Goal: Task Accomplishment & Management: Manage account settings

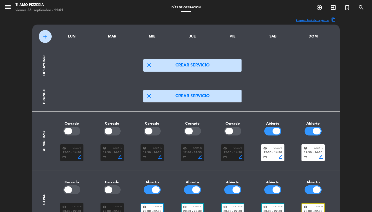
scroll to position [-1, 0]
click at [10, 11] on icon "menu" at bounding box center [8, 7] width 8 height 8
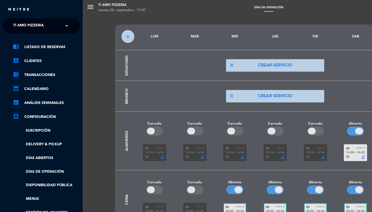
scroll to position [0, 0]
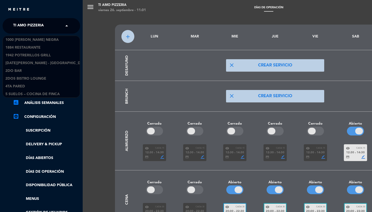
click at [34, 27] on span "TI AMO PIZZERIA" at bounding box center [28, 25] width 30 height 11
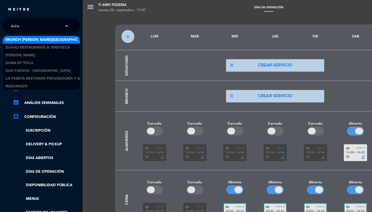
type input "duhau"
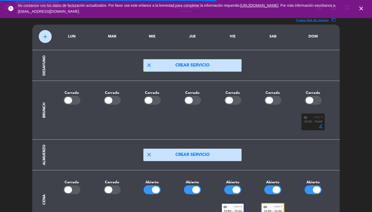
click at [360, 7] on icon "close" at bounding box center [361, 8] width 6 height 6
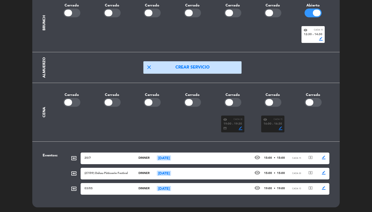
scroll to position [87, 0]
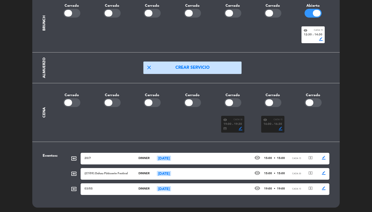
click at [316, 34] on span "14:30" at bounding box center [318, 35] width 8 height 5
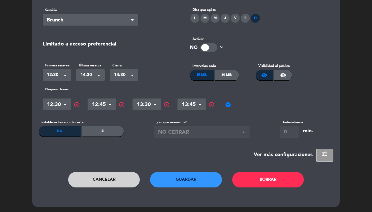
scroll to position [0, 0]
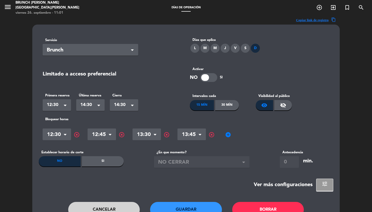
click at [321, 180] on button "tune" at bounding box center [324, 184] width 17 height 12
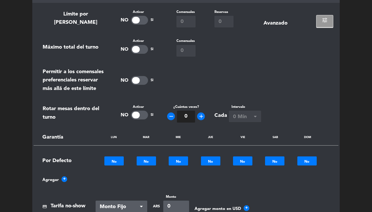
scroll to position [109, 0]
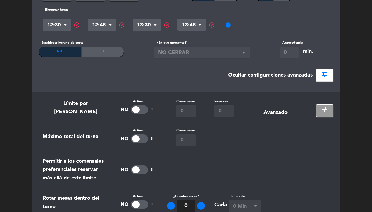
click at [319, 110] on button "tune" at bounding box center [324, 110] width 17 height 12
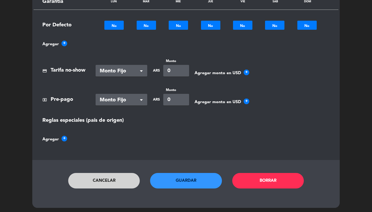
click at [92, 178] on button "Cancelar" at bounding box center [104, 180] width 72 height 15
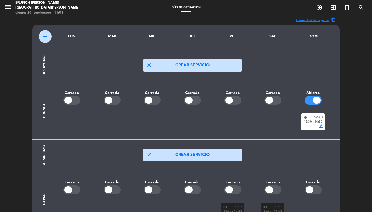
scroll to position [0, 0]
click at [7, 4] on icon "menu" at bounding box center [8, 7] width 8 height 8
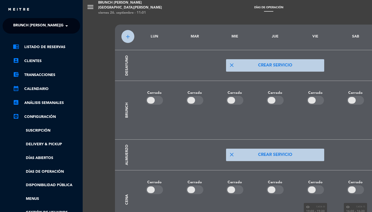
click at [39, 44] on div "chrome_reader_mode Listado de Reservas account_box Clientes account_balance_wal…" at bounding box center [41, 139] width 85 height 211
click at [40, 45] on link "chrome_reader_mode Listado de Reservas" at bounding box center [46, 47] width 67 height 6
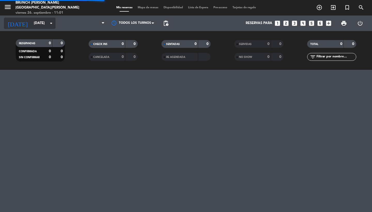
click at [37, 22] on input "[DATE]" at bounding box center [53, 23] width 45 height 9
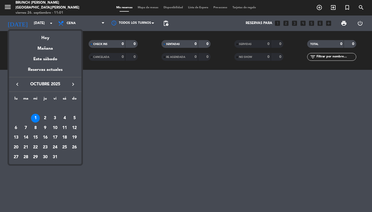
click at [20, 84] on icon "keyboard_arrow_left" at bounding box center [17, 84] width 6 height 6
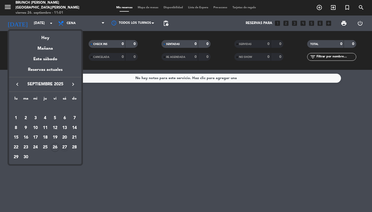
click at [63, 148] on div "27" at bounding box center [64, 147] width 9 height 9
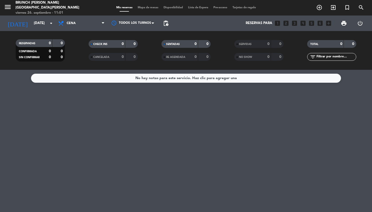
type input "[DATE]"
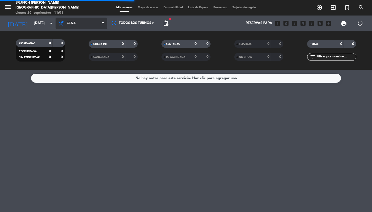
click at [97, 22] on span "Cena" at bounding box center [81, 23] width 52 height 11
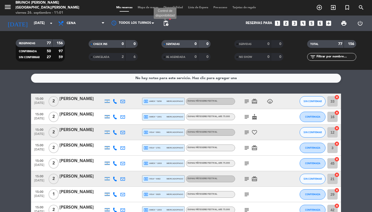
click at [168, 21] on span "pending_actions" at bounding box center [166, 23] width 6 height 6
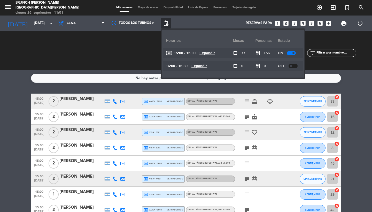
click at [190, 26] on div "Reservas para looks_one looks_two looks_3 looks_4 looks_5 looks_6 add_box" at bounding box center [252, 22] width 163 height 15
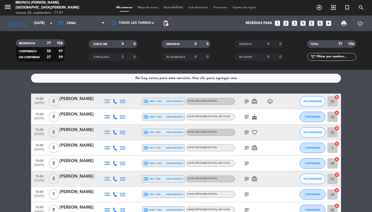
click at [148, 6] on span "Mapa de mesas" at bounding box center [148, 7] width 26 height 3
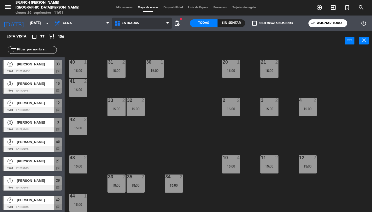
click at [166, 23] on icon at bounding box center [167, 23] width 2 height 4
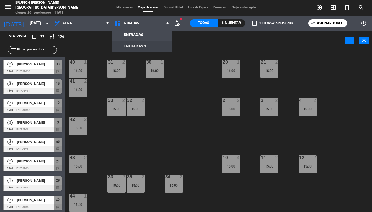
click at [145, 47] on ng-component "menu Brunch [PERSON_NAME][GEOGRAPHIC_DATA][PERSON_NAME] [DATE] 26. septiembre -…" at bounding box center [186, 106] width 372 height 212
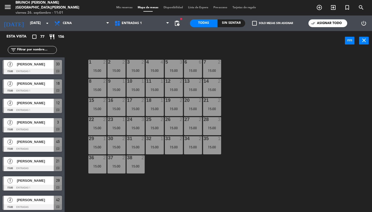
click at [12, 7] on span "menu" at bounding box center [10, 8] width 12 height 12
click at [9, 7] on icon "menu" at bounding box center [8, 7] width 8 height 8
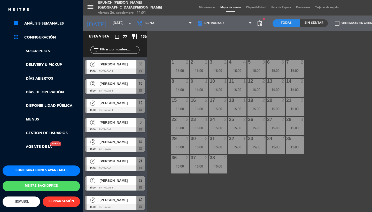
click at [33, 168] on button "Configuraciones avanzadas" at bounding box center [41, 170] width 77 height 10
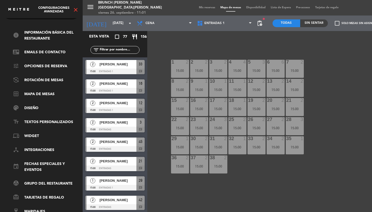
scroll to position [18, 0]
click at [30, 91] on link "border_all Mapa de mesas" at bounding box center [46, 94] width 67 height 6
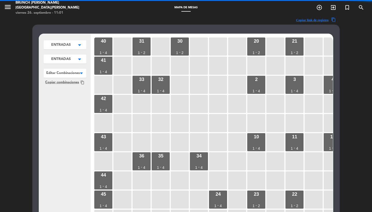
click at [77, 45] on icon "arrow_drop_down" at bounding box center [80, 44] width 8 height 5
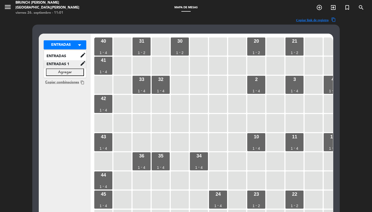
click at [72, 63] on span "ENTRADAS 1" at bounding box center [62, 64] width 36 height 6
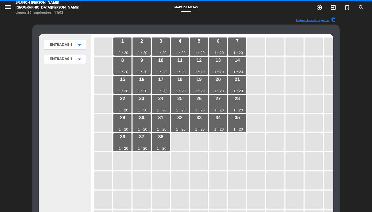
scroll to position [48, 0]
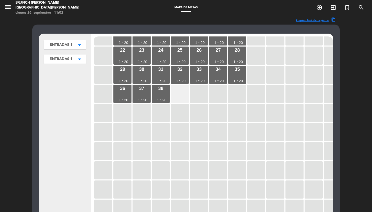
click at [180, 98] on div at bounding box center [180, 94] width 18 height 18
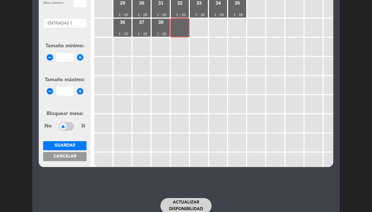
click at [69, 155] on span "Cancelar" at bounding box center [64, 156] width 23 height 4
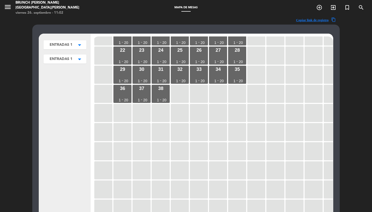
scroll to position [-1, 0]
click at [64, 44] on span "ENTRADAS 1" at bounding box center [61, 44] width 23 height 5
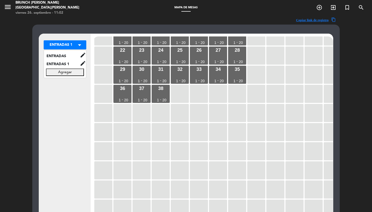
click at [58, 72] on button "Agregar" at bounding box center [65, 71] width 38 height 7
click at [57, 70] on input "text" at bounding box center [65, 71] width 38 height 7
type input "2"
click at [71, 83] on button "Guardar" at bounding box center [65, 82] width 38 height 7
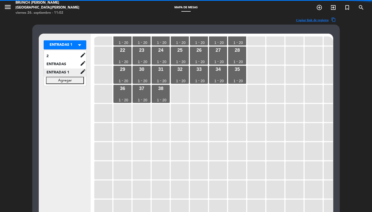
click at [68, 69] on div "ENTRADAS 1 edit renombrar borrar" at bounding box center [65, 72] width 42 height 8
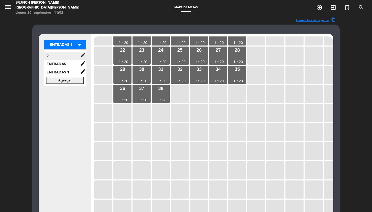
click at [65, 54] on span "2" at bounding box center [62, 56] width 36 height 6
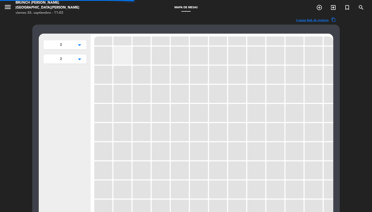
click at [120, 60] on div at bounding box center [122, 55] width 18 height 18
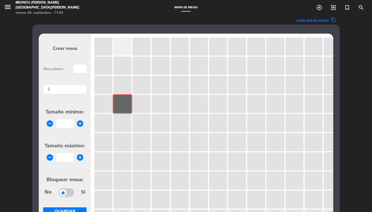
click at [123, 46] on div at bounding box center [122, 46] width 18 height 18
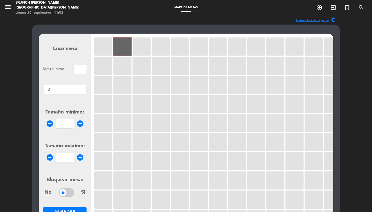
click at [80, 68] on input "text" at bounding box center [80, 69] width 13 height 9
type input "1"
click at [68, 121] on input "number" at bounding box center [64, 123] width 17 height 9
type input "1"
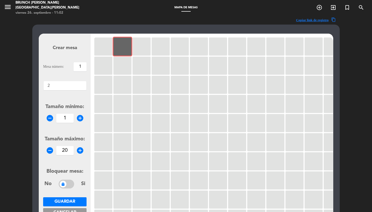
type input "20"
click at [58, 199] on span "Guardar" at bounding box center [64, 201] width 21 height 4
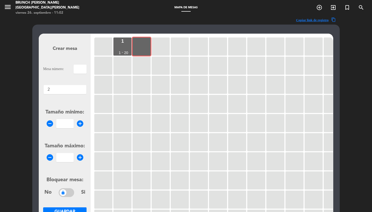
click at [87, 66] on div "Crear mesa Mesa número: Áreas × 2 × Tamaño mínimo: remove_circle add_circle Tam…" at bounding box center [65, 133] width 52 height 199
click at [83, 70] on input "text" at bounding box center [80, 69] width 13 height 9
type input "2"
click at [66, 123] on input "number" at bounding box center [64, 123] width 17 height 9
type input "1"
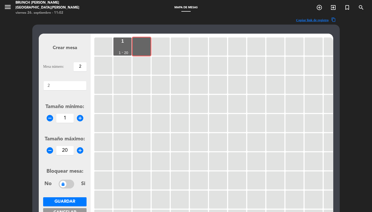
type input "20"
click at [61, 200] on span "Guardar" at bounding box center [64, 201] width 21 height 4
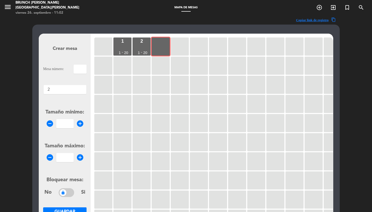
click at [76, 70] on input "text" at bounding box center [80, 69] width 13 height 9
type input "2"
type input "3"
click at [68, 129] on form "Crear mesa Mesa número: 3 Áreas × 2 × Tamaño mínimo: remove_circle add_circle T…" at bounding box center [64, 133] width 43 height 196
click at [62, 124] on input "number" at bounding box center [64, 123] width 17 height 9
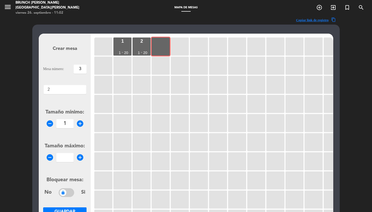
type input "1"
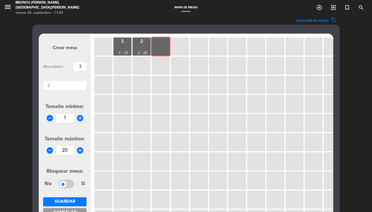
type input "20"
click at [78, 198] on button "Guardar" at bounding box center [64, 201] width 43 height 9
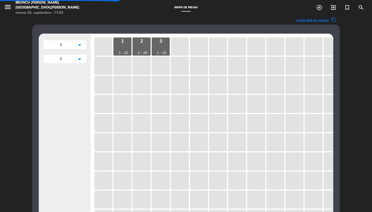
click at [182, 49] on div at bounding box center [180, 46] width 18 height 18
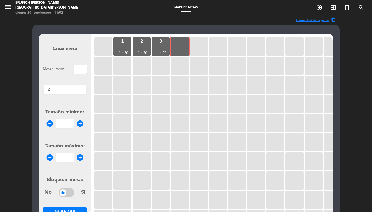
click at [81, 67] on input "text" at bounding box center [80, 69] width 13 height 9
type input "4"
click at [66, 125] on input "number" at bounding box center [64, 123] width 17 height 9
type input "1"
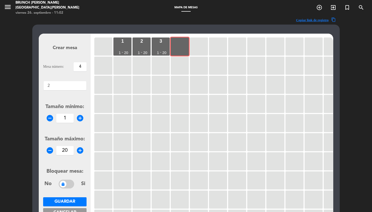
type input "20"
click at [71, 198] on button "Guardar" at bounding box center [64, 201] width 43 height 9
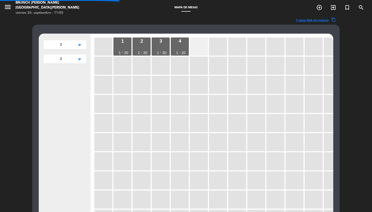
click at [198, 39] on div at bounding box center [199, 46] width 18 height 18
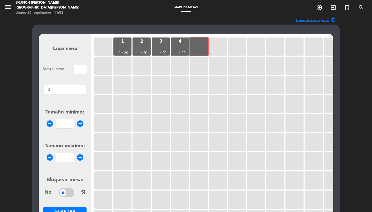
click at [81, 69] on input "text" at bounding box center [80, 69] width 13 height 9
type input "5"
click at [64, 125] on input "number" at bounding box center [64, 123] width 17 height 9
type input "1"
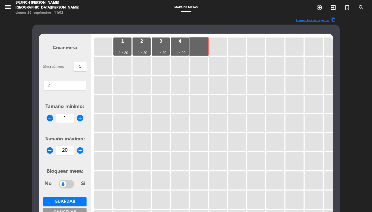
type input "20"
click at [73, 200] on span "Guardar" at bounding box center [64, 201] width 21 height 4
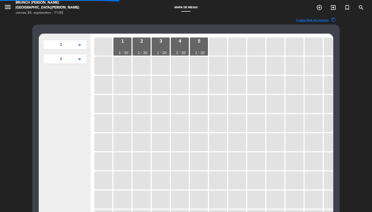
click at [10, 5] on icon "menu" at bounding box center [8, 7] width 8 height 8
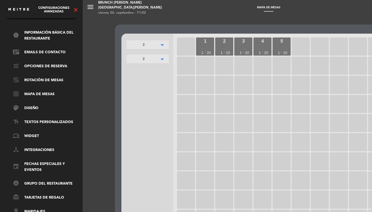
click at [76, 12] on icon "close" at bounding box center [76, 10] width 6 height 6
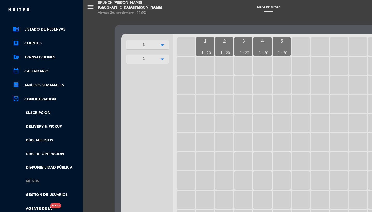
click at [33, 178] on link "Menus" at bounding box center [46, 181] width 67 height 6
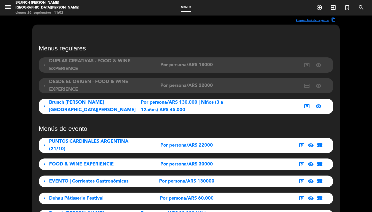
scroll to position [0, 0]
drag, startPoint x: 8, startPoint y: 7, endPoint x: 8, endPoint y: 11, distance: 3.4
click at [8, 7] on icon "menu" at bounding box center [8, 7] width 8 height 8
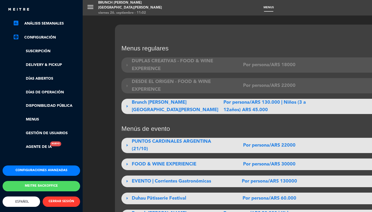
click at [32, 160] on div "chrome_reader_mode Listado de Reservas account_box Clientes account_balance_wal…" at bounding box center [41, 59] width 85 height 211
click at [32, 167] on button "Configuraciones avanzadas" at bounding box center [41, 170] width 77 height 10
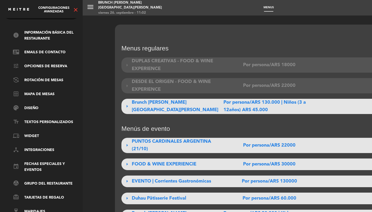
scroll to position [18, 0]
click at [32, 161] on link "event Fechas especiales y eventos" at bounding box center [46, 167] width 67 height 12
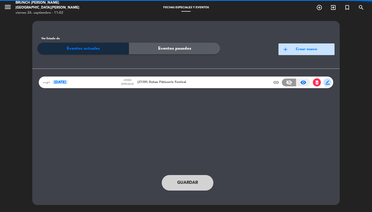
click at [170, 83] on span "(27/09) Duhau Pâtisserie Festival" at bounding box center [161, 82] width 49 height 5
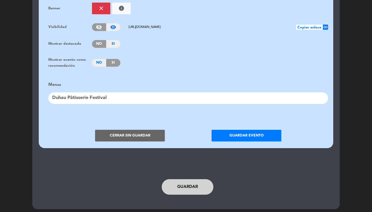
click at [116, 92] on div "Duhau Pâtisserie Festival" at bounding box center [188, 98] width 280 height 12
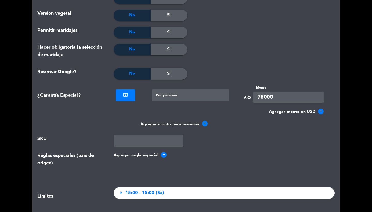
scroll to position [425, 0]
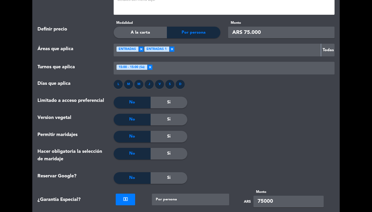
click at [198, 51] on div at bounding box center [246, 50] width 144 height 9
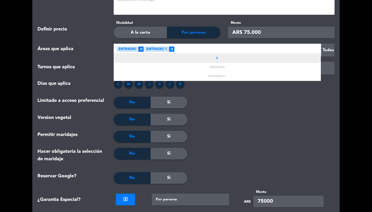
click at [201, 60] on div "2" at bounding box center [217, 58] width 207 height 9
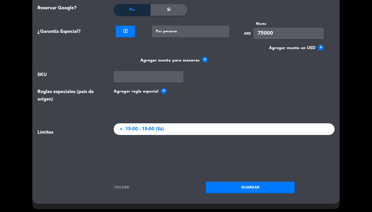
click at [228, 187] on button "Guardar" at bounding box center [250, 187] width 89 height 12
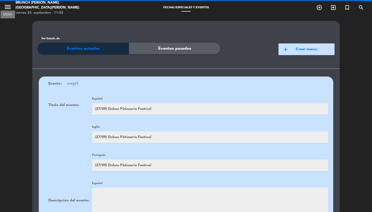
click at [4, 7] on icon "menu" at bounding box center [8, 7] width 8 height 8
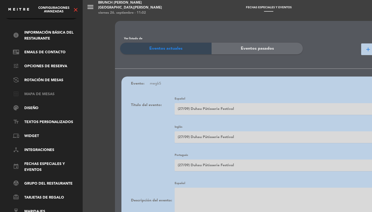
click at [33, 91] on link "border_all Mapa de mesas" at bounding box center [46, 94] width 67 height 6
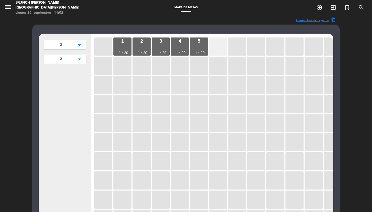
click at [213, 45] on div at bounding box center [218, 46] width 18 height 18
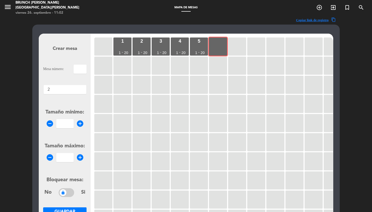
click at [84, 67] on input "text" at bounding box center [80, 69] width 13 height 9
type input "6"
click at [64, 124] on input "number" at bounding box center [64, 123] width 17 height 9
type input "1"
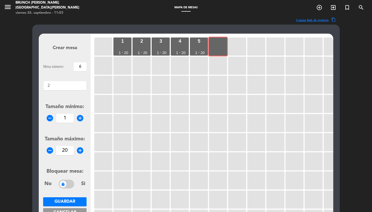
type input "20"
click at [59, 204] on button "Guardar" at bounding box center [64, 201] width 43 height 9
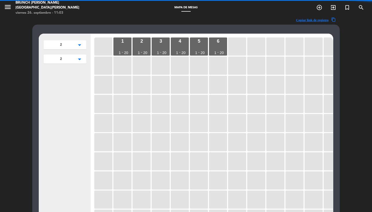
click at [238, 46] on div at bounding box center [237, 46] width 18 height 18
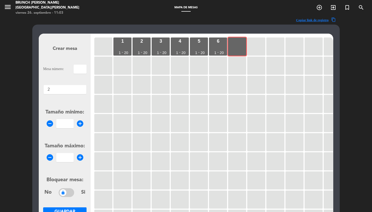
click at [76, 66] on input "text" at bounding box center [80, 69] width 13 height 9
type input "7"
click at [66, 124] on input "number" at bounding box center [64, 123] width 17 height 9
type input "1"
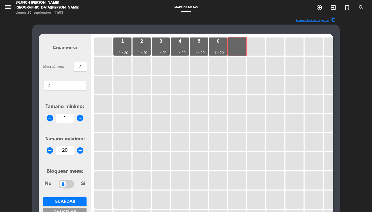
type input "20"
click at [73, 203] on span "Guardar" at bounding box center [64, 201] width 21 height 4
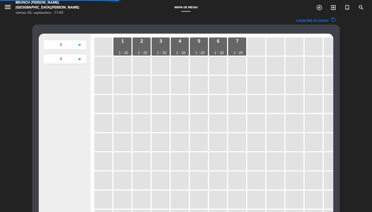
click at [123, 63] on div at bounding box center [122, 66] width 18 height 18
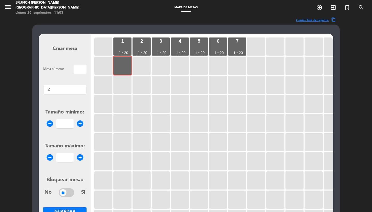
click at [78, 68] on input "text" at bounding box center [80, 69] width 13 height 9
type input "9"
type input "8"
click at [68, 130] on form "Crear mesa Mesa número: 8 Áreas × 2 × Tamaño mínimo: remove_circle add_circle T…" at bounding box center [64, 133] width 43 height 196
click at [68, 125] on input "number" at bounding box center [64, 123] width 17 height 9
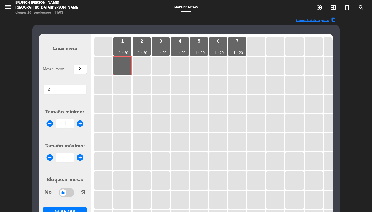
type input "1"
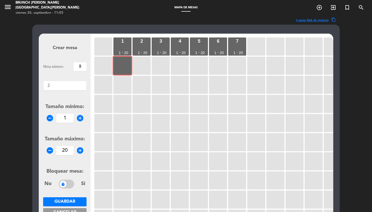
type input "20"
click at [65, 206] on button "Guardar" at bounding box center [64, 201] width 43 height 9
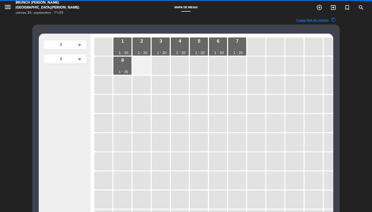
click at [143, 69] on div at bounding box center [141, 66] width 18 height 18
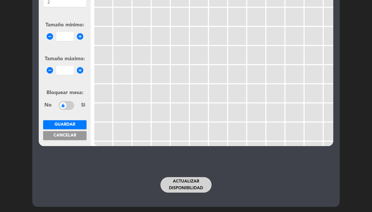
click at [188, 188] on button "Actualizar disponibilidad" at bounding box center [185, 184] width 51 height 15
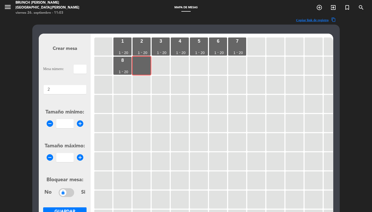
scroll to position [0, 0]
click at [78, 72] on input "text" at bounding box center [80, 69] width 13 height 9
type input "9"
click at [63, 124] on input "number" at bounding box center [64, 123] width 17 height 9
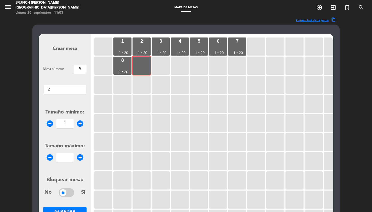
type input "1"
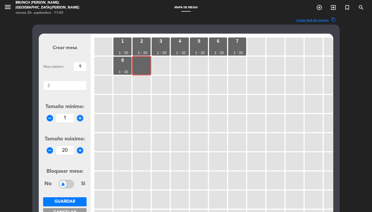
type input "20"
click at [64, 203] on span "Guardar" at bounding box center [64, 201] width 21 height 4
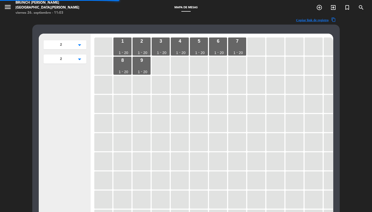
click at [165, 58] on div at bounding box center [161, 66] width 18 height 18
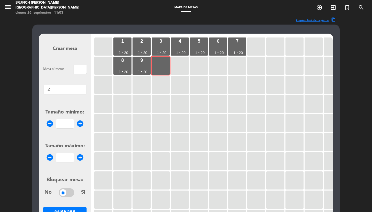
click at [77, 69] on input "text" at bounding box center [80, 69] width 13 height 9
type input "10"
click at [66, 130] on form "Crear mesa Mesa número: 10 Áreas × 2 × Tamaño mínimo: remove_circle add_circle …" at bounding box center [64, 133] width 43 height 196
click at [66, 125] on input "number" at bounding box center [64, 123] width 17 height 9
type input "1"
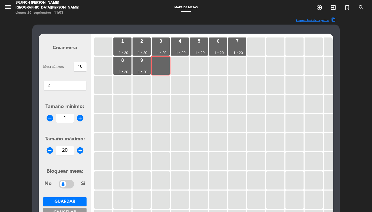
type input "20"
click at [67, 201] on span "Guardar" at bounding box center [64, 201] width 21 height 4
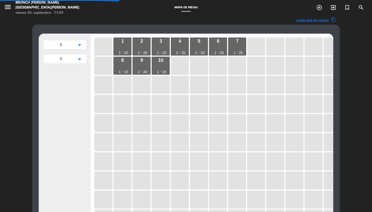
click at [185, 59] on div at bounding box center [180, 66] width 18 height 18
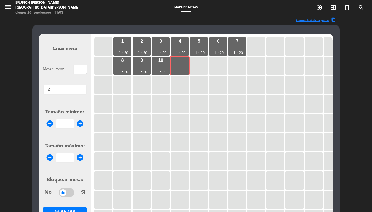
click at [79, 67] on input "text" at bounding box center [80, 69] width 13 height 9
type input "11"
click at [63, 125] on input "number" at bounding box center [64, 123] width 17 height 9
type input "1"
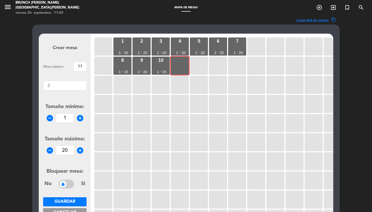
type input "20"
click at [70, 202] on span "Guardar" at bounding box center [64, 201] width 21 height 4
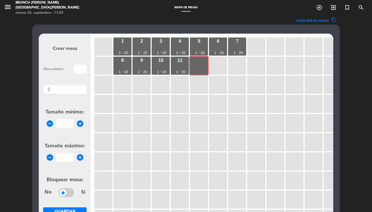
click at [81, 66] on input "text" at bounding box center [80, 69] width 13 height 9
type input "12"
click at [70, 120] on input "number" at bounding box center [64, 123] width 17 height 9
type input "1"
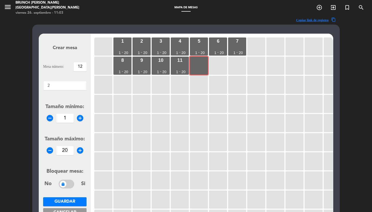
type input "20"
click at [68, 203] on span "Guardar" at bounding box center [64, 201] width 21 height 4
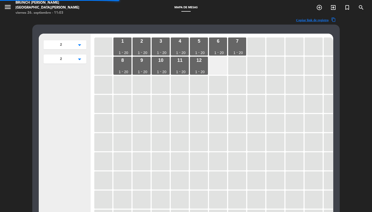
drag, startPoint x: 235, startPoint y: 56, endPoint x: 220, endPoint y: 61, distance: 16.2
click at [220, 61] on div at bounding box center [218, 66] width 18 height 18
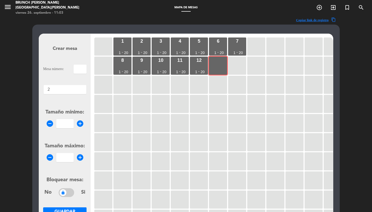
click at [83, 68] on input "text" at bounding box center [80, 69] width 13 height 9
type input "13"
click at [64, 124] on input "1" at bounding box center [64, 123] width 17 height 9
type input "1"
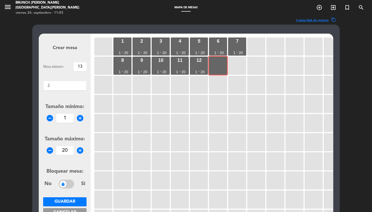
type input "20"
click at [63, 203] on span "Guardar" at bounding box center [64, 201] width 21 height 4
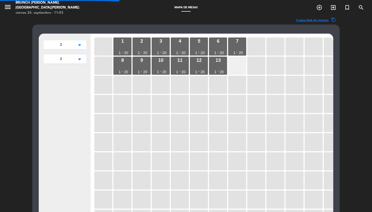
click at [235, 67] on div at bounding box center [237, 66] width 18 height 18
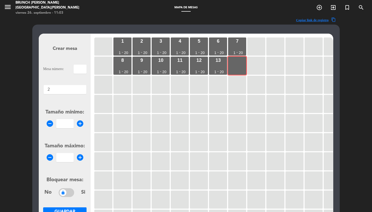
click at [78, 69] on input "text" at bounding box center [80, 69] width 13 height 9
type input "14"
click at [66, 123] on input "number" at bounding box center [64, 123] width 17 height 9
type input "1"
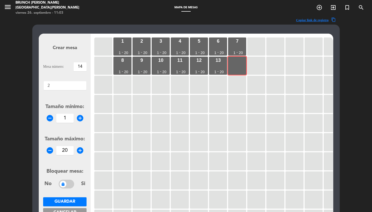
type input "20"
click at [68, 199] on span "Guardar" at bounding box center [64, 201] width 21 height 4
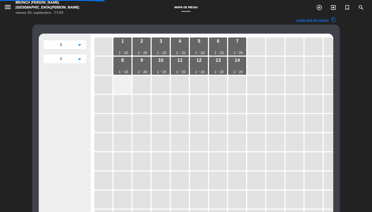
click at [121, 80] on div at bounding box center [122, 85] width 18 height 18
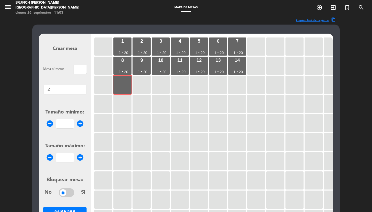
click at [77, 72] on input "text" at bounding box center [80, 69] width 13 height 9
type input "15"
click at [69, 122] on input "1" at bounding box center [64, 123] width 17 height 9
type input "1"
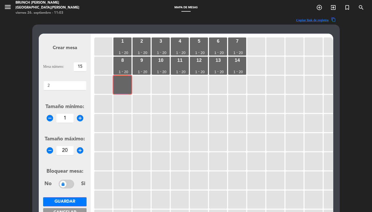
type input "20"
click at [69, 202] on span "Guardar" at bounding box center [64, 201] width 21 height 4
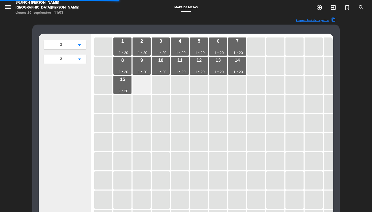
click at [140, 78] on div at bounding box center [141, 85] width 18 height 18
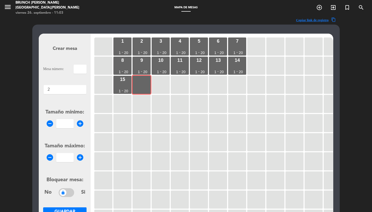
click at [79, 70] on input "text" at bounding box center [80, 69] width 13 height 9
type input "16"
click at [65, 124] on input "number" at bounding box center [64, 123] width 17 height 9
type input "1"
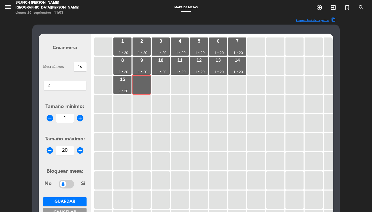
type input "20"
click at [74, 199] on span "Guardar" at bounding box center [64, 201] width 21 height 4
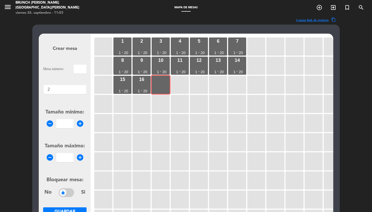
click at [80, 67] on input "text" at bounding box center [80, 69] width 13 height 9
type input "17"
click at [64, 126] on input "number" at bounding box center [64, 123] width 17 height 9
type input "1"
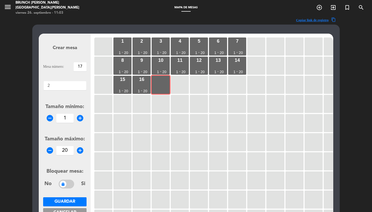
type input "20"
click at [73, 200] on span "Guardar" at bounding box center [64, 201] width 21 height 4
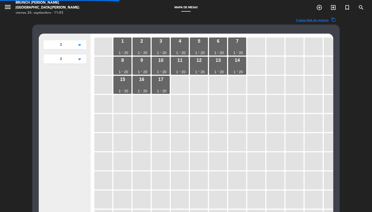
click at [187, 78] on div at bounding box center [180, 85] width 18 height 18
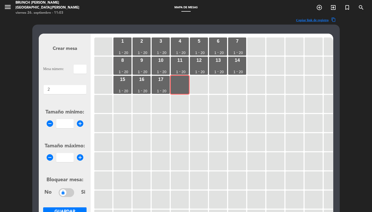
click at [79, 67] on input "text" at bounding box center [80, 69] width 13 height 9
type input "18"
click at [65, 125] on input "number" at bounding box center [64, 123] width 17 height 9
type input "1"
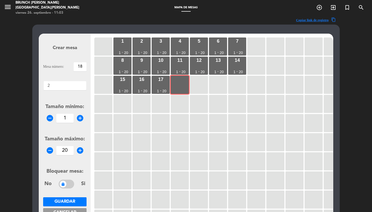
type input "20"
click at [65, 201] on span "Guardar" at bounding box center [64, 201] width 21 height 4
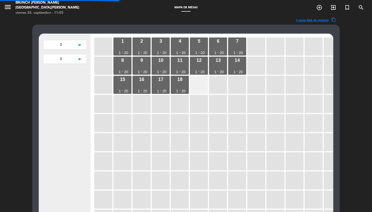
click at [198, 86] on div at bounding box center [199, 85] width 18 height 18
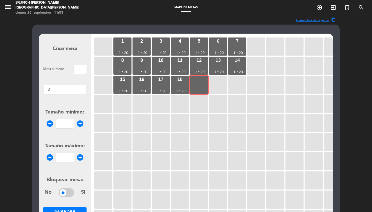
click at [79, 69] on input "text" at bounding box center [80, 69] width 13 height 9
type input "19"
click at [66, 122] on input "number" at bounding box center [64, 123] width 17 height 9
type input "1"
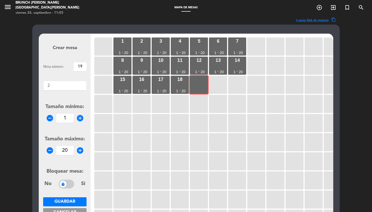
type input "20"
click at [66, 202] on span "Guardar" at bounding box center [64, 201] width 21 height 4
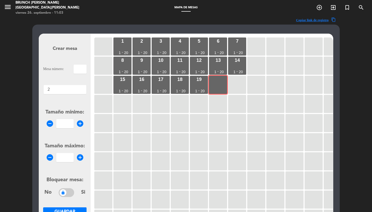
click at [85, 65] on input "text" at bounding box center [80, 69] width 13 height 9
type input "20"
click at [67, 123] on input "number" at bounding box center [64, 123] width 17 height 9
type input "1"
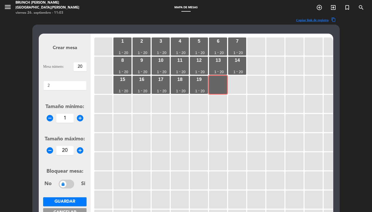
type input "20"
click at [78, 202] on button "Guardar" at bounding box center [64, 201] width 43 height 9
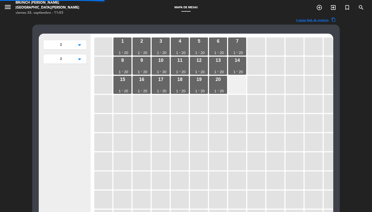
click at [234, 85] on div at bounding box center [237, 85] width 18 height 18
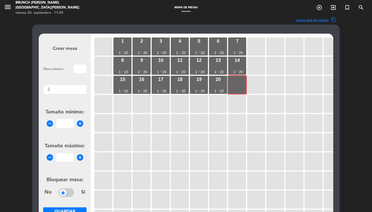
click at [85, 67] on input "text" at bounding box center [80, 69] width 13 height 9
type input "21"
click at [67, 126] on input "1" at bounding box center [64, 123] width 17 height 9
type input "1"
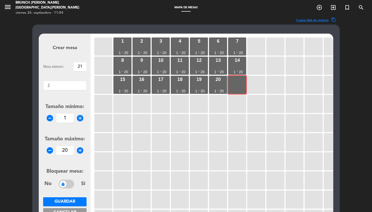
type input "20"
click at [73, 206] on div "Guardar Cancelar Borrar mesa" at bounding box center [64, 212] width 43 height 31
click at [71, 201] on span "Guardar" at bounding box center [64, 201] width 21 height 4
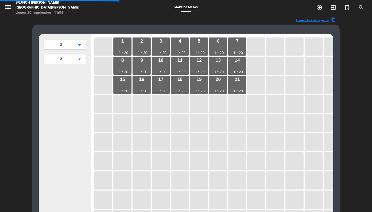
click at [125, 103] on div at bounding box center [122, 104] width 18 height 18
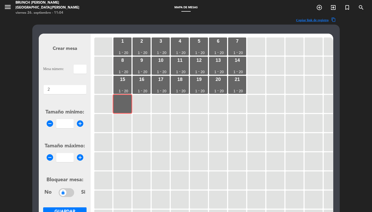
click at [81, 70] on input "text" at bounding box center [80, 69] width 13 height 9
type input "22"
click at [68, 118] on div "Tamaño mínimo: remove_circle add_circle" at bounding box center [64, 118] width 43 height 20
click at [68, 124] on input "number" at bounding box center [64, 123] width 17 height 9
type input "1"
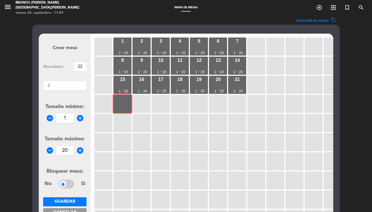
type input "20"
click at [68, 197] on button "Guardar" at bounding box center [64, 201] width 43 height 9
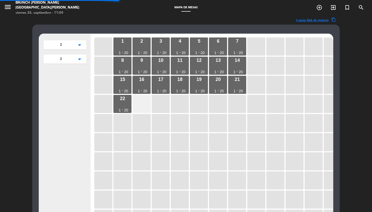
click at [143, 98] on div at bounding box center [141, 104] width 18 height 18
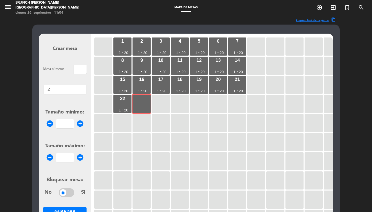
click at [84, 70] on input "text" at bounding box center [80, 69] width 13 height 9
type input "23"
click at [68, 125] on input "1" at bounding box center [64, 123] width 17 height 9
type input "1"
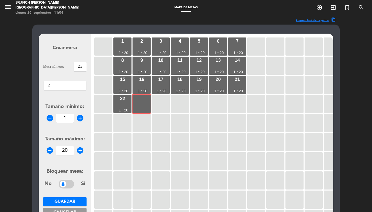
type input "20"
click at [77, 198] on button "Guardar" at bounding box center [64, 201] width 43 height 9
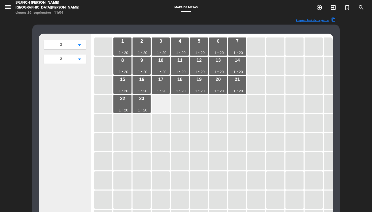
click at [160, 105] on div at bounding box center [161, 104] width 18 height 18
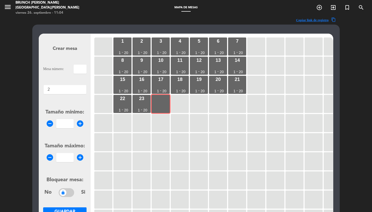
click at [77, 70] on input "text" at bounding box center [80, 69] width 13 height 9
type input "24"
click at [68, 122] on input "number" at bounding box center [64, 123] width 17 height 9
type input "1"
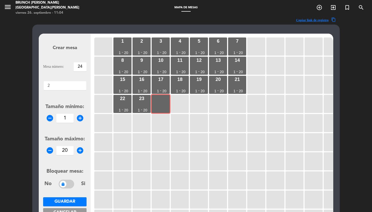
type input "20"
click at [69, 199] on span "Guardar" at bounding box center [64, 201] width 21 height 4
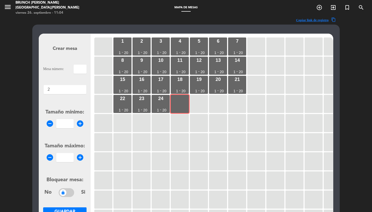
click at [82, 69] on input "text" at bounding box center [80, 69] width 13 height 9
type input "25"
click at [68, 124] on input "number" at bounding box center [64, 123] width 17 height 9
type input "1"
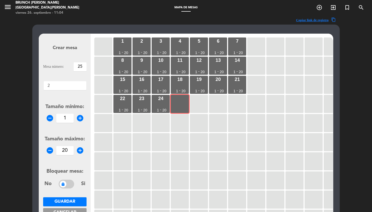
type input "20"
click at [77, 203] on button "Guardar" at bounding box center [64, 201] width 43 height 9
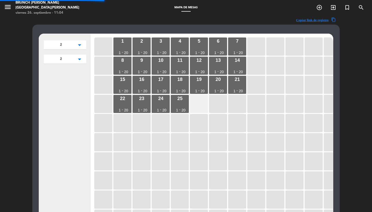
click at [195, 103] on div at bounding box center [199, 104] width 18 height 18
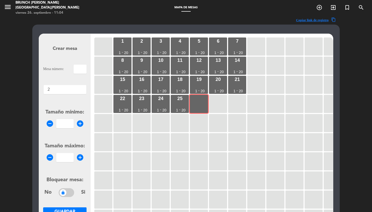
click at [84, 72] on input "text" at bounding box center [80, 69] width 13 height 9
type input "26"
click at [62, 126] on input "number" at bounding box center [64, 123] width 17 height 9
type input "1"
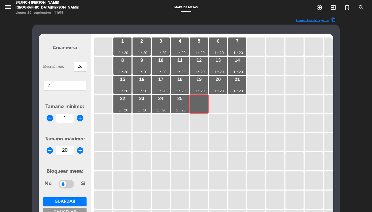
type input "20"
click at [68, 202] on span "Guardar" at bounding box center [64, 201] width 21 height 4
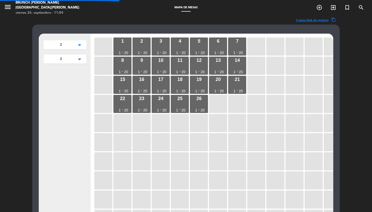
click at [213, 105] on div at bounding box center [218, 104] width 18 height 18
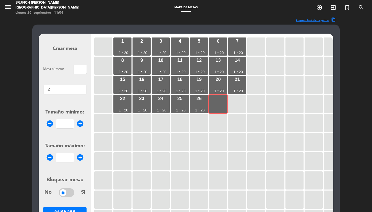
click at [77, 68] on input "text" at bounding box center [80, 69] width 13 height 9
type input "27"
click at [65, 127] on input "number" at bounding box center [64, 123] width 17 height 9
type input "1"
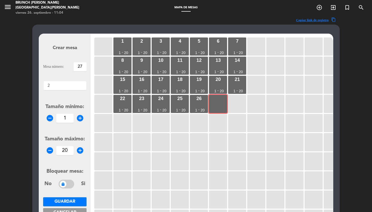
type input "20"
click at [59, 199] on span "Guardar" at bounding box center [64, 201] width 21 height 4
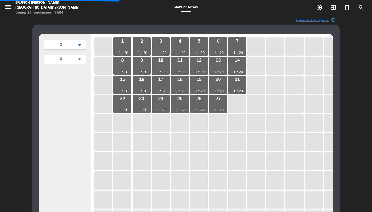
click at [241, 110] on div at bounding box center [237, 104] width 18 height 18
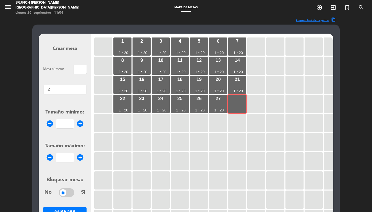
click at [77, 68] on input "text" at bounding box center [80, 69] width 13 height 9
type input "28"
click at [65, 125] on input "number" at bounding box center [64, 123] width 17 height 9
type input "1"
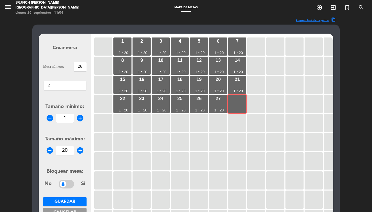
type input "20"
click at [58, 203] on span "Guardar" at bounding box center [64, 201] width 21 height 4
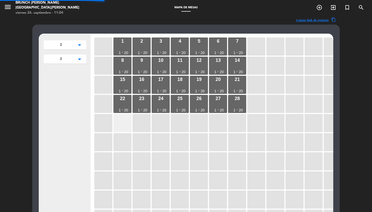
click at [121, 117] on div at bounding box center [122, 123] width 18 height 18
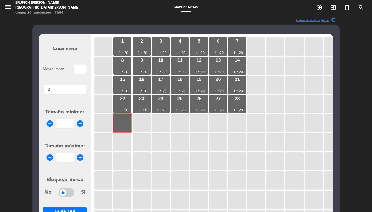
click at [82, 68] on input "text" at bounding box center [80, 69] width 13 height 9
type input "29"
click at [66, 124] on input "number" at bounding box center [64, 123] width 17 height 9
type input "1"
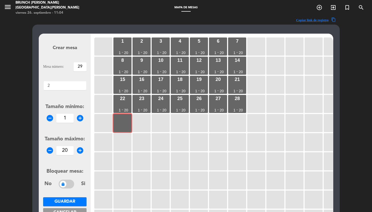
type input "20"
click at [75, 198] on button "Guardar" at bounding box center [64, 201] width 43 height 9
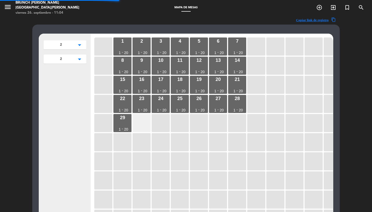
click at [144, 120] on div at bounding box center [141, 123] width 18 height 18
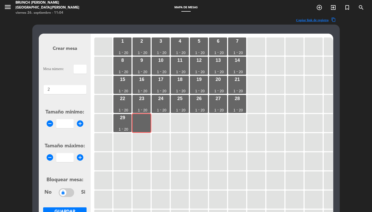
click at [83, 68] on input "text" at bounding box center [80, 69] width 13 height 9
type input "30"
click at [65, 119] on input "number" at bounding box center [64, 123] width 17 height 9
type input "1"
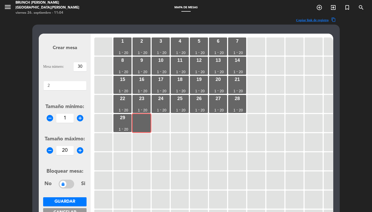
type input "20"
click at [73, 199] on span "Guardar" at bounding box center [64, 201] width 21 height 4
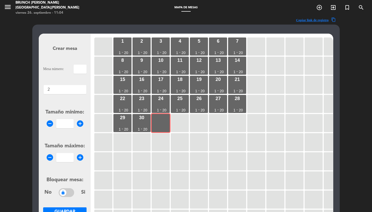
click at [77, 65] on input "text" at bounding box center [80, 69] width 13 height 9
type input "31"
click at [64, 132] on form "Crear mesa Mesa número: 31 Áreas × 2 × Tamaño mínimo: remove_circle add_circle …" at bounding box center [64, 133] width 43 height 196
click at [64, 123] on input "number" at bounding box center [64, 123] width 17 height 9
type input "1"
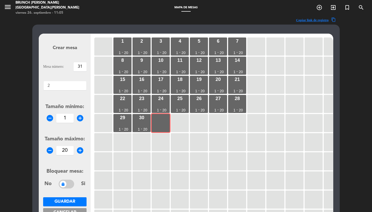
type input "20"
click at [70, 204] on button "Guardar" at bounding box center [64, 201] width 43 height 9
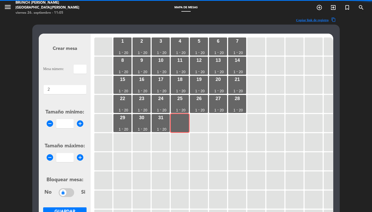
click at [77, 70] on input "text" at bounding box center [80, 69] width 13 height 9
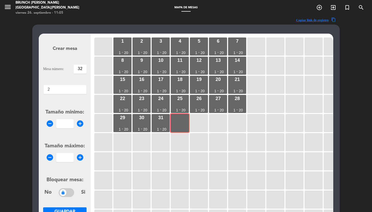
type input "32"
click at [60, 117] on div "Tamaño mínimo: remove_circle add_circle" at bounding box center [64, 118] width 43 height 20
click at [61, 123] on input "number" at bounding box center [64, 123] width 17 height 9
type input "1"
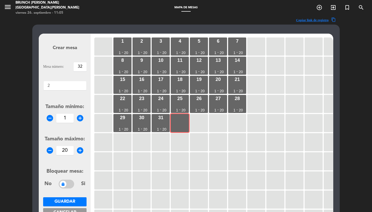
type input "20"
click at [70, 200] on span "Guardar" at bounding box center [64, 201] width 21 height 4
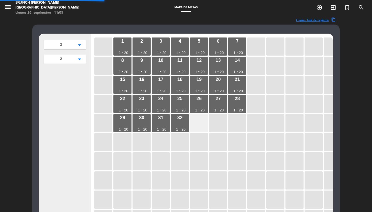
click at [198, 129] on div at bounding box center [199, 123] width 18 height 18
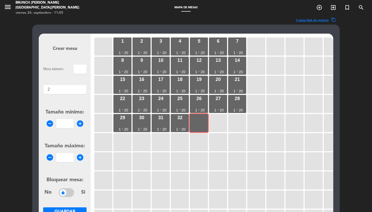
click at [83, 70] on input "text" at bounding box center [80, 69] width 13 height 9
type input "33"
click at [66, 123] on input "number" at bounding box center [64, 123] width 17 height 9
type input "1"
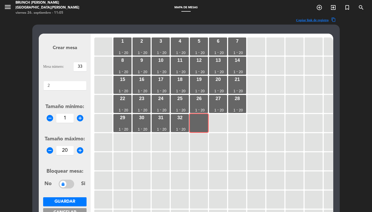
type input "20"
click at [78, 200] on button "Guardar" at bounding box center [64, 201] width 43 height 9
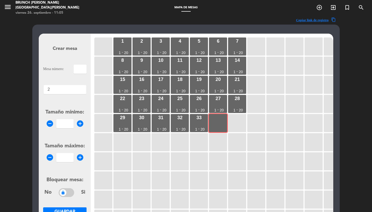
click at [78, 71] on input "text" at bounding box center [80, 69] width 13 height 9
type input "34"
click at [68, 119] on div "Tamaño mínimo: remove_circle 1 add_circle" at bounding box center [64, 118] width 43 height 20
type input "1"
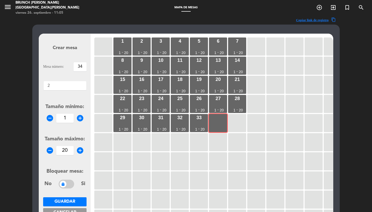
type input "20"
click at [75, 203] on span "Guardar" at bounding box center [64, 201] width 21 height 4
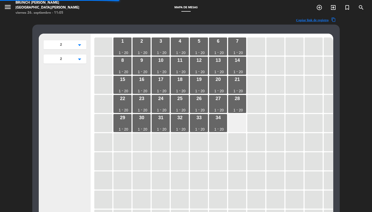
drag, startPoint x: 220, startPoint y: 124, endPoint x: 233, endPoint y: 122, distance: 12.7
click at [233, 122] on div at bounding box center [237, 123] width 18 height 18
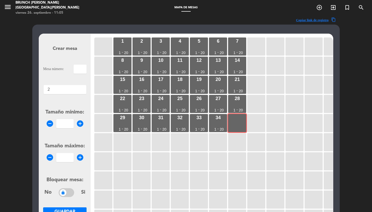
click at [84, 72] on input "text" at bounding box center [80, 69] width 13 height 9
type input "35"
click at [66, 123] on input "number" at bounding box center [64, 123] width 17 height 9
type input "1"
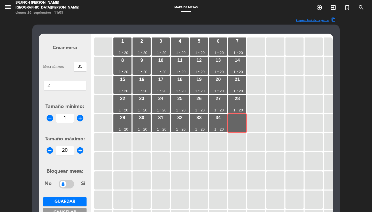
type input "20"
click at [72, 200] on span "Guardar" at bounding box center [64, 201] width 21 height 4
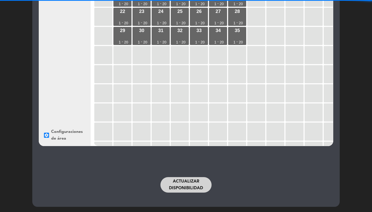
click at [192, 180] on button "Actualizar disponibilidad" at bounding box center [185, 184] width 51 height 15
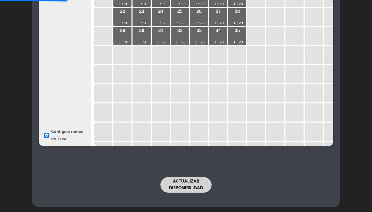
click at [192, 180] on button "Actualizar disponibilidad" at bounding box center [185, 184] width 51 height 15
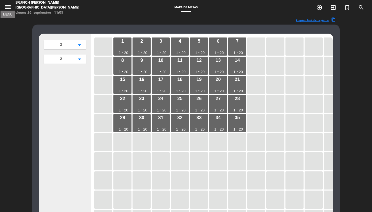
scroll to position [0, 0]
click at [6, 7] on icon "menu" at bounding box center [8, 7] width 8 height 8
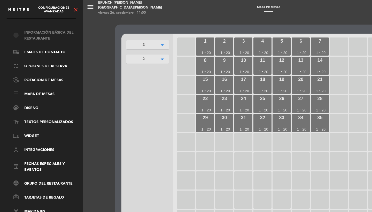
click at [45, 35] on link "info Información básica del restaurante" at bounding box center [46, 36] width 67 height 12
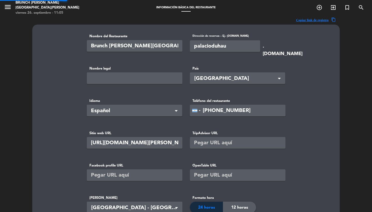
type input "8900"
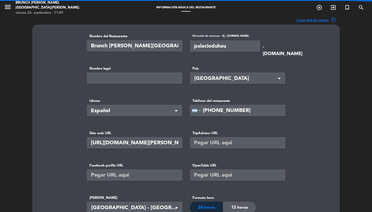
drag, startPoint x: 233, startPoint y: 48, endPoint x: 143, endPoint y: 41, distance: 90.2
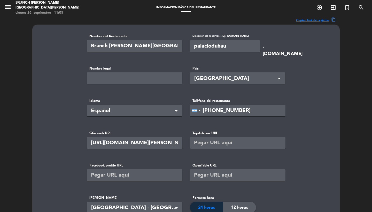
click at [327, 66] on basic-info "Nombre del Restaurante Brunch [PERSON_NAME][GEOGRAPHIC_DATA][PERSON_NAME] Direc…" at bounding box center [186, 201] width 294 height 335
click at [11, 7] on icon "menu" at bounding box center [8, 7] width 8 height 8
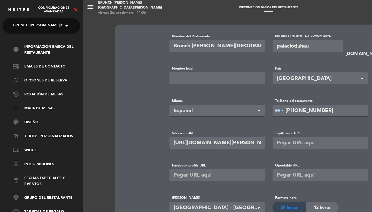
click at [44, 27] on span "Brunch [PERSON_NAME][GEOGRAPHIC_DATA][PERSON_NAME]" at bounding box center [70, 25] width 115 height 11
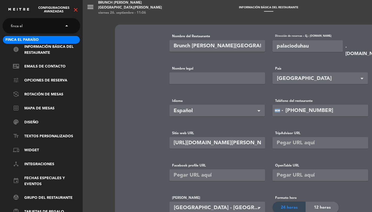
type input "finca el"
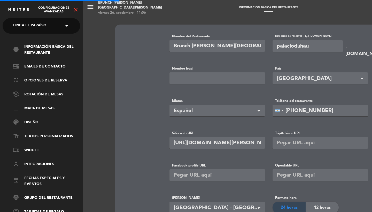
type input "Finca El Paraíso"
type input "fincaelparaiso"
type input "[URL][DOMAIN_NAME]"
type input "[PHONE_NUMBER]"
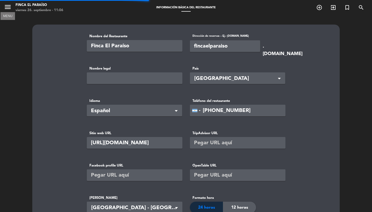
drag, startPoint x: 9, startPoint y: 7, endPoint x: 10, endPoint y: 9, distance: 2.7
click at [9, 7] on icon "menu" at bounding box center [8, 7] width 8 height 8
type input "Finca El Paraíso"
type input "14900"
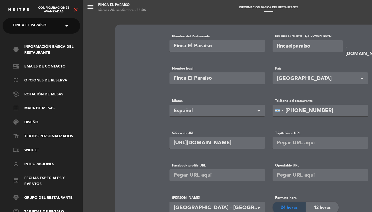
click at [77, 9] on icon "close" at bounding box center [76, 10] width 6 height 6
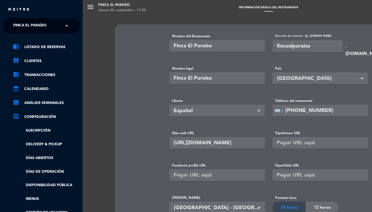
click at [58, 43] on div "chrome_reader_mode Listado de Reservas account_box Clientes account_balance_wal…" at bounding box center [41, 139] width 85 height 211
click at [59, 48] on link "chrome_reader_mode Listado de Reservas" at bounding box center [46, 47] width 67 height 6
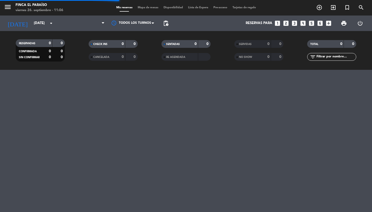
click at [362, 9] on icon "search" at bounding box center [361, 7] width 6 height 6
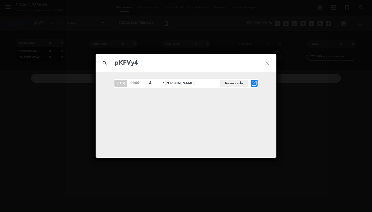
type input "pKFVy4"
click at [254, 81] on icon "open_in_new" at bounding box center [254, 83] width 6 height 6
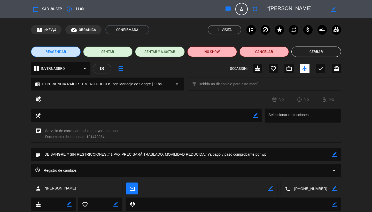
click at [313, 49] on button "Cerrar" at bounding box center [316, 51] width 50 height 10
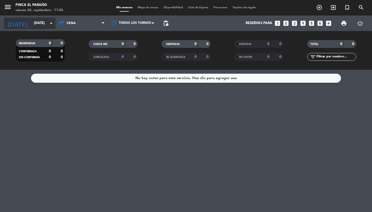
click at [31, 26] on input "[DATE]" at bounding box center [53, 23] width 45 height 9
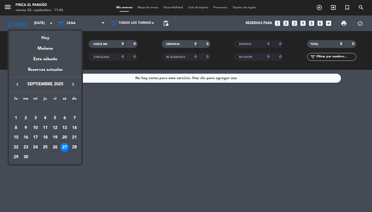
click at [63, 139] on div "20" at bounding box center [64, 137] width 9 height 9
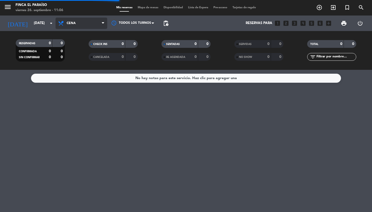
click at [79, 23] on span "Cena" at bounding box center [81, 23] width 52 height 11
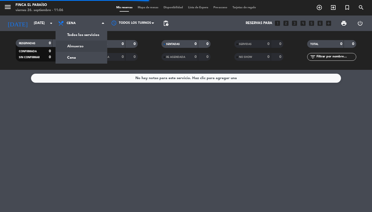
click at [79, 44] on div "menu Finca El Paraíso [DATE] 26. septiembre - 11:06 Mis reservas Mapa de mesas …" at bounding box center [186, 35] width 372 height 70
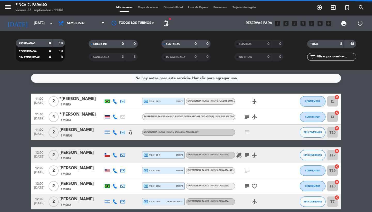
click at [188, 43] on div "0" at bounding box center [191, 44] width 10 height 6
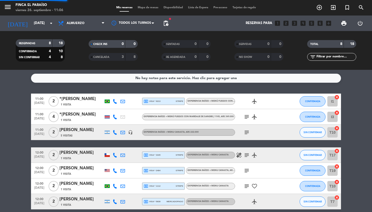
click at [107, 41] on div "CHECK INS" at bounding box center [102, 44] width 24 height 6
click at [75, 116] on div "*[PERSON_NAME]" at bounding box center [81, 114] width 44 height 7
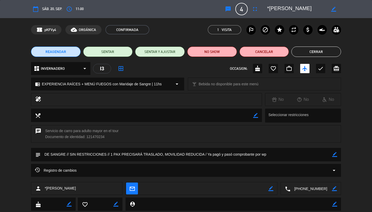
click at [297, 168] on div "Registro de cambios arrow_drop_down" at bounding box center [186, 170] width 302 height 6
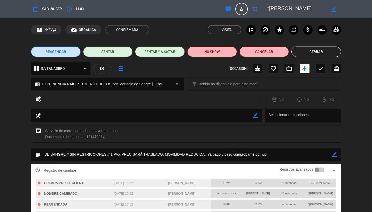
click at [320, 166] on div "Registros avanzados" at bounding box center [301, 170] width 45 height 8
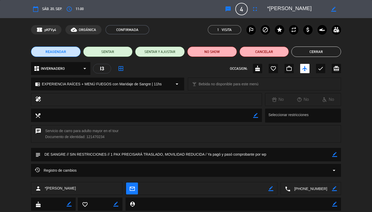
scroll to position [5, 0]
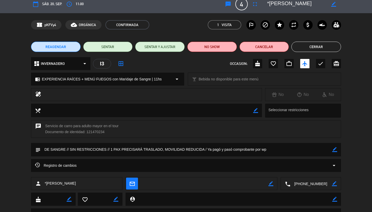
click at [317, 163] on div "Registro de cambios arrow_drop_down" at bounding box center [186, 165] width 302 height 6
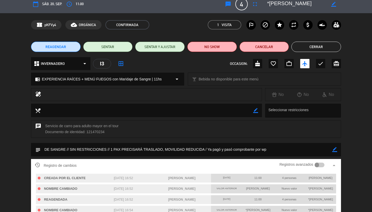
click at [318, 164] on div at bounding box center [316, 164] width 5 height 5
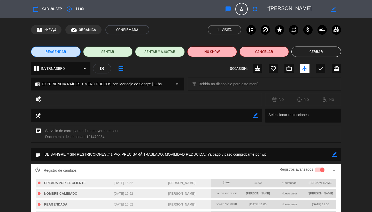
scroll to position [0, 0]
click at [301, 53] on button "Cerrar" at bounding box center [316, 51] width 50 height 10
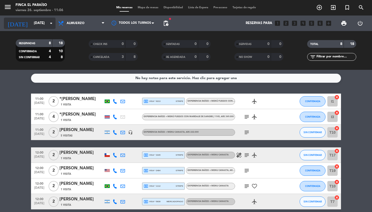
click at [45, 21] on input "[DATE]" at bounding box center [53, 23] width 45 height 9
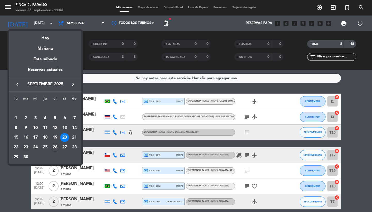
click at [26, 146] on div "23" at bounding box center [25, 147] width 9 height 9
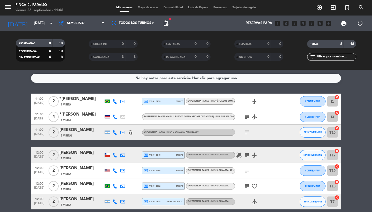
type input "[DATE]"
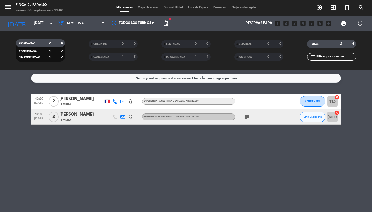
click at [188, 54] on div "1" at bounding box center [191, 57] width 10 height 6
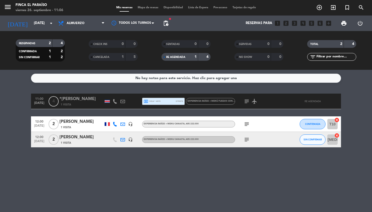
click at [122, 101] on icon at bounding box center [122, 101] width 5 height 5
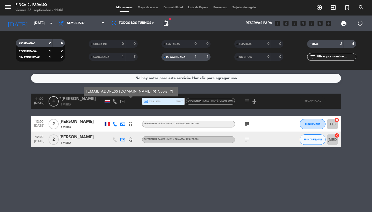
click at [169, 91] on span "content_paste" at bounding box center [171, 92] width 4 height 4
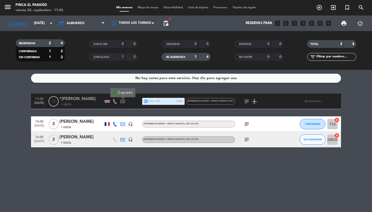
click at [159, 102] on span "local_atm visa * 4979" at bounding box center [152, 101] width 17 height 5
click at [8, 8] on icon "menu" at bounding box center [8, 7] width 8 height 8
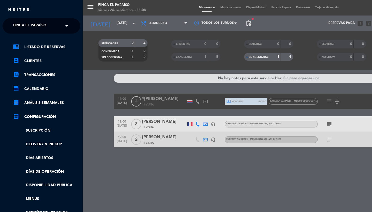
click at [39, 28] on span "Finca El Paraíso" at bounding box center [29, 25] width 33 height 11
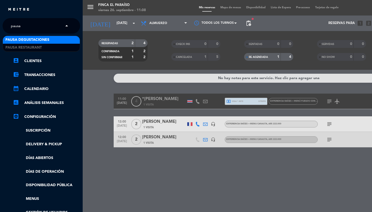
type input "pausa"
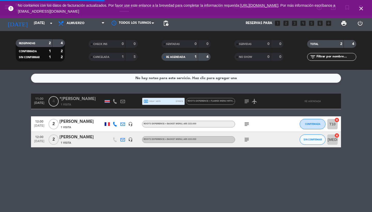
click at [360, 8] on icon "close" at bounding box center [361, 8] width 6 height 6
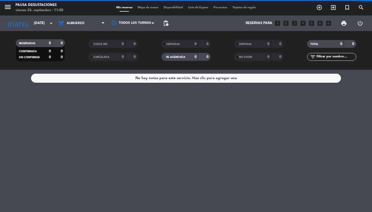
click at [5, 8] on icon "menu" at bounding box center [8, 7] width 8 height 8
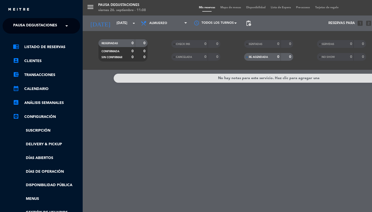
click at [46, 180] on ul "chrome_reader_mode Listado de Reservas account_box Clientes account_balance_wal…" at bounding box center [41, 136] width 77 height 185
click at [46, 184] on link "Disponibilidad pública" at bounding box center [46, 185] width 67 height 6
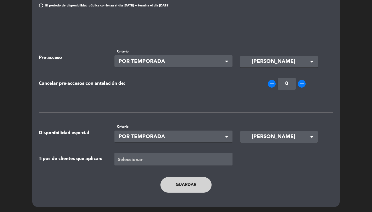
click at [188, 185] on button "Guardar" at bounding box center [185, 184] width 51 height 15
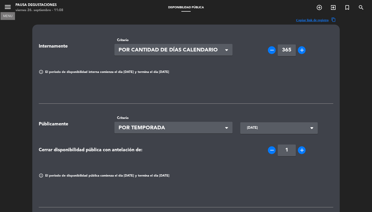
click at [7, 9] on icon "menu" at bounding box center [8, 7] width 8 height 8
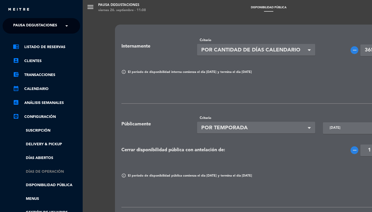
click at [49, 170] on link "Días de Operación" at bounding box center [46, 172] width 67 height 6
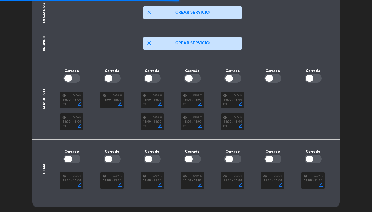
scroll to position [52, 0]
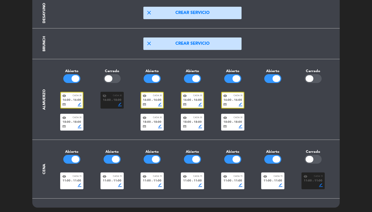
click at [233, 100] on span "fiber_manual_record" at bounding box center [232, 100] width 1 height 1
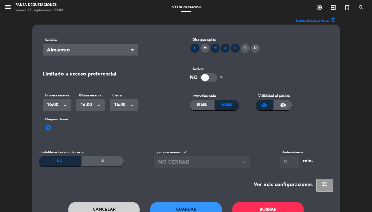
click at [102, 211] on button "Cancelar" at bounding box center [104, 209] width 72 height 15
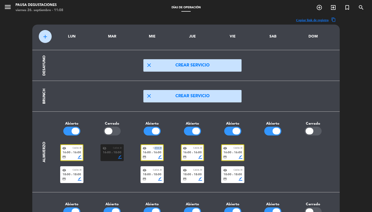
click at [155, 149] on span "Cada 30" at bounding box center [157, 147] width 9 height 3
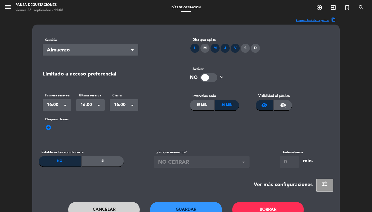
click div "Si"
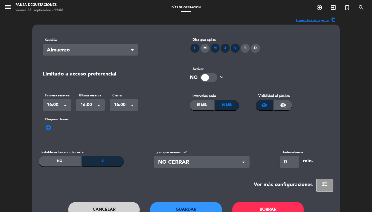
click span "NO CERRAR"
